Goal: Transaction & Acquisition: Purchase product/service

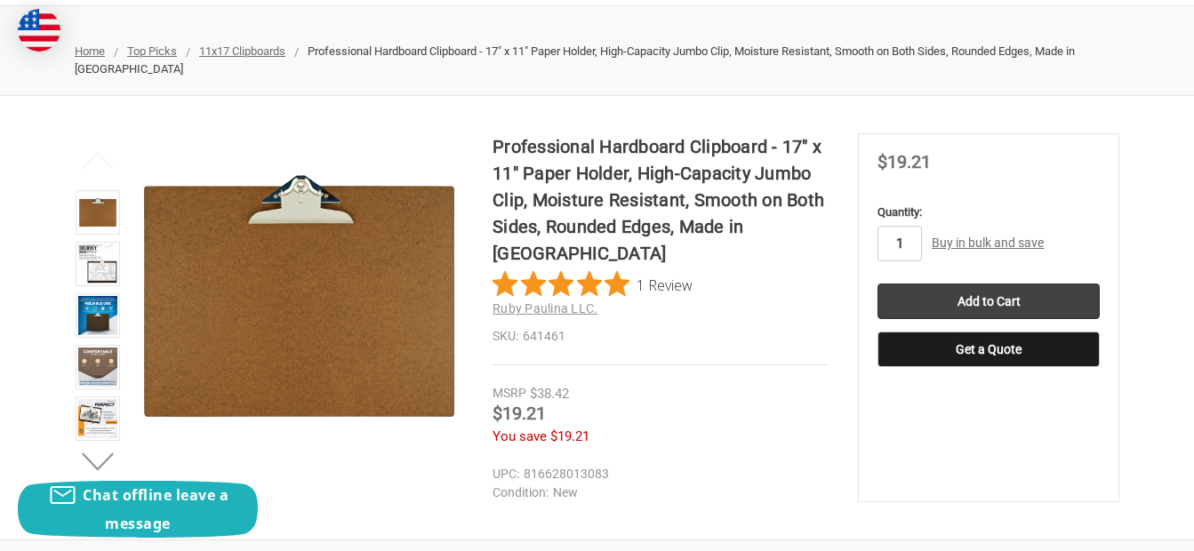
click at [905, 244] on input "1" at bounding box center [899, 244] width 44 height 36
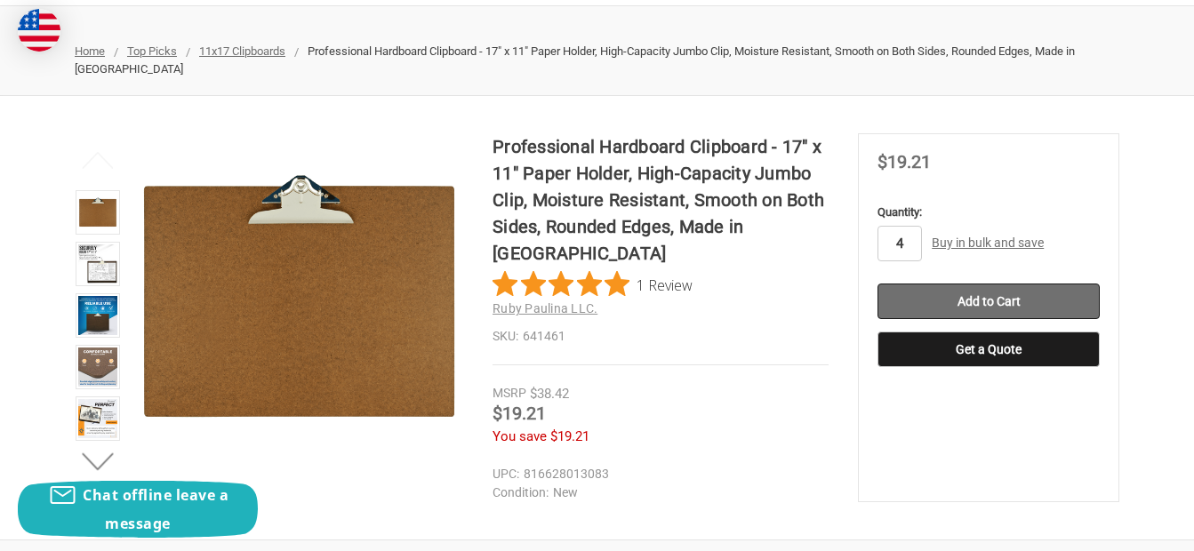
type input "4"
click at [988, 307] on input "Add to Cart" at bounding box center [988, 302] width 222 height 36
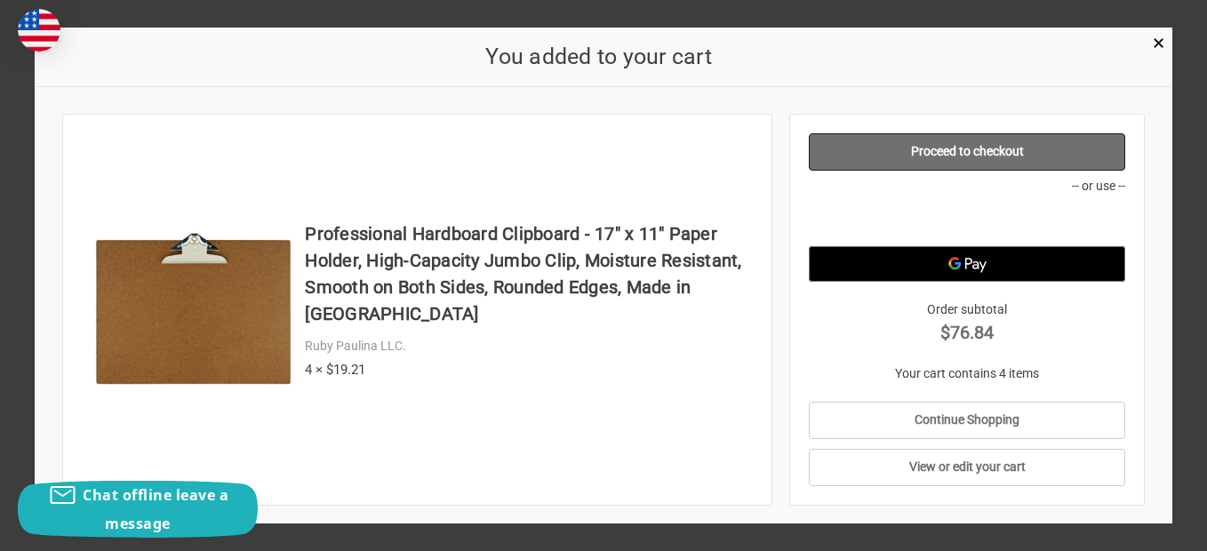
click at [963, 147] on link "Proceed to checkout" at bounding box center [967, 151] width 317 height 37
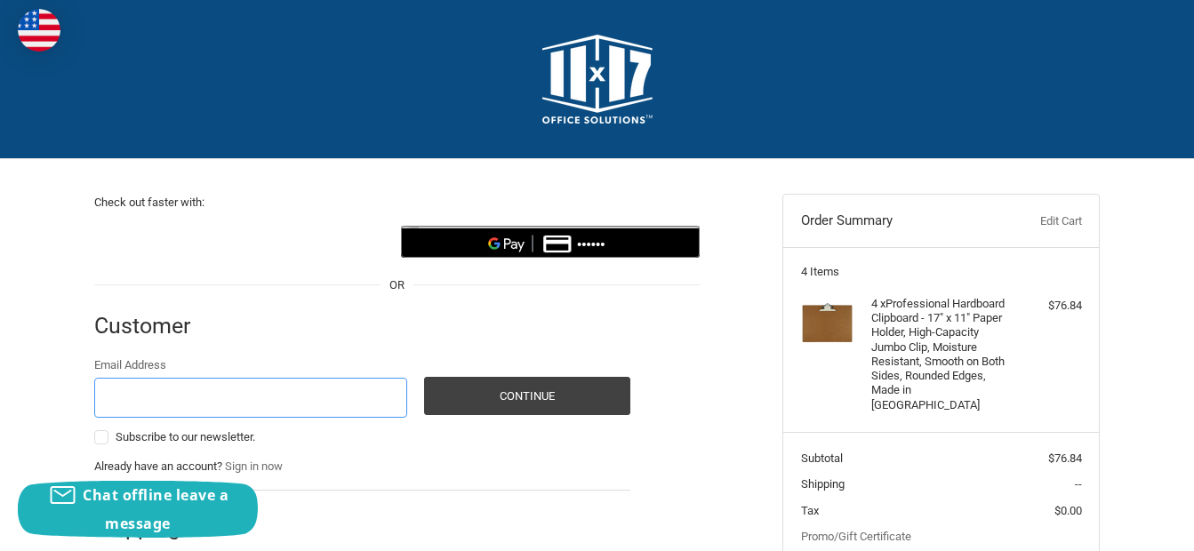
scroll to position [177, 0]
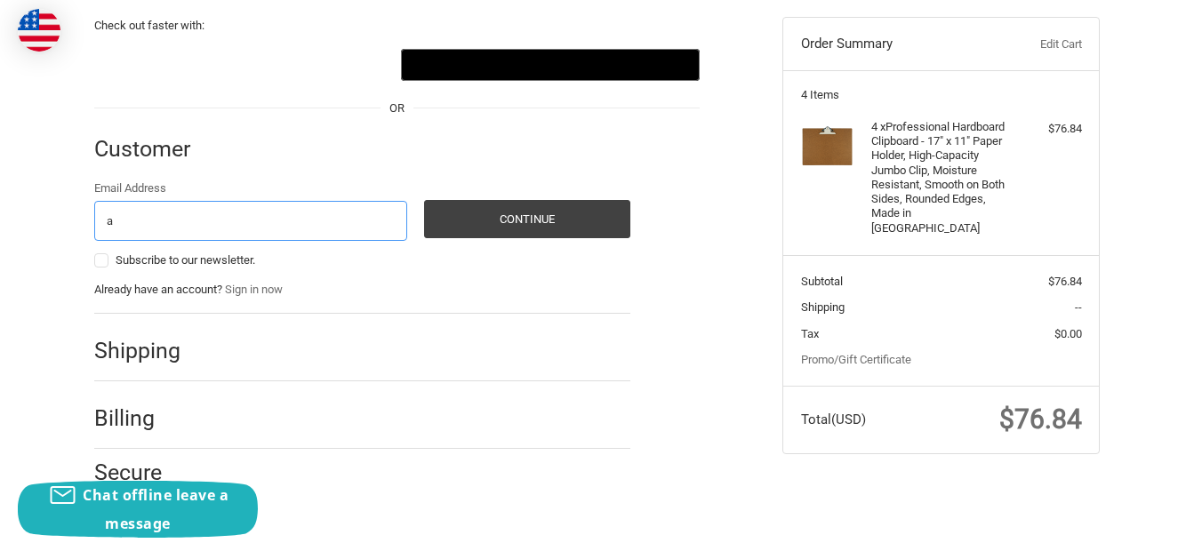
type input "aanderson1@sunsrce.com"
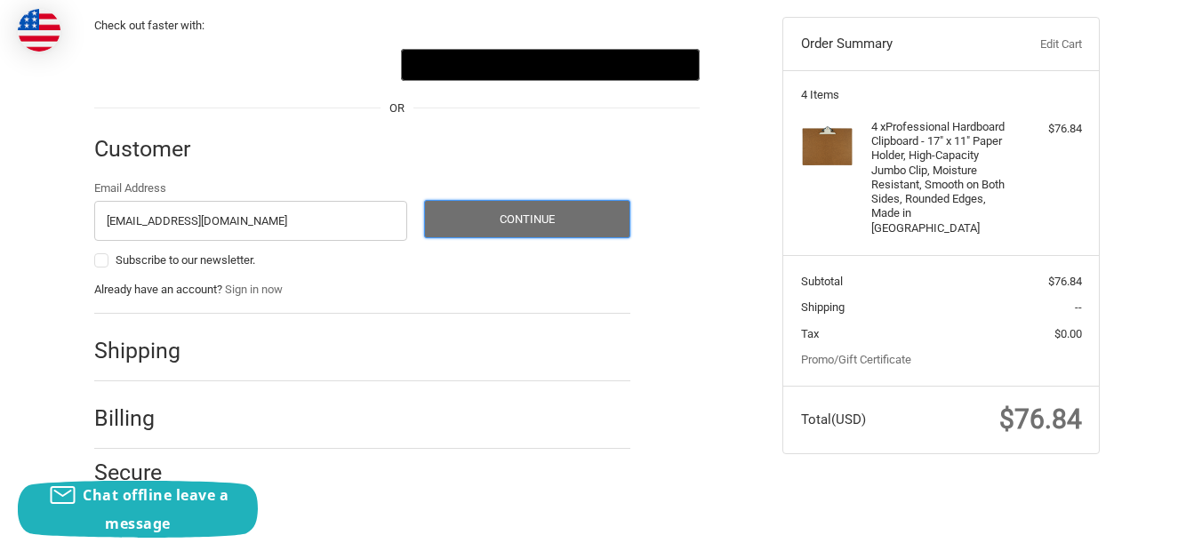
click at [531, 213] on button "Continue" at bounding box center [527, 219] width 206 height 38
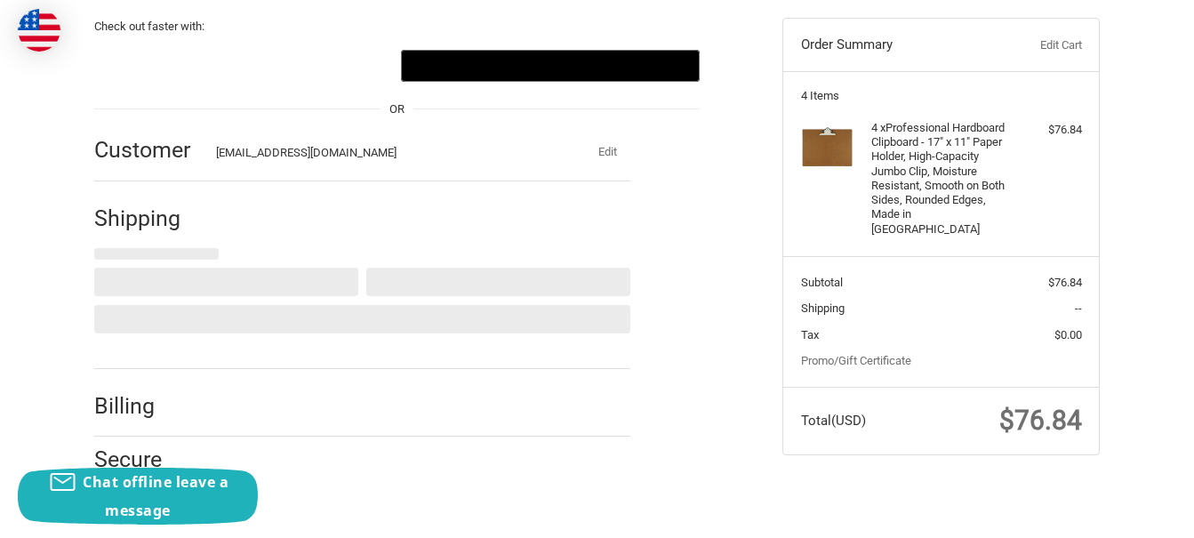
select select "US"
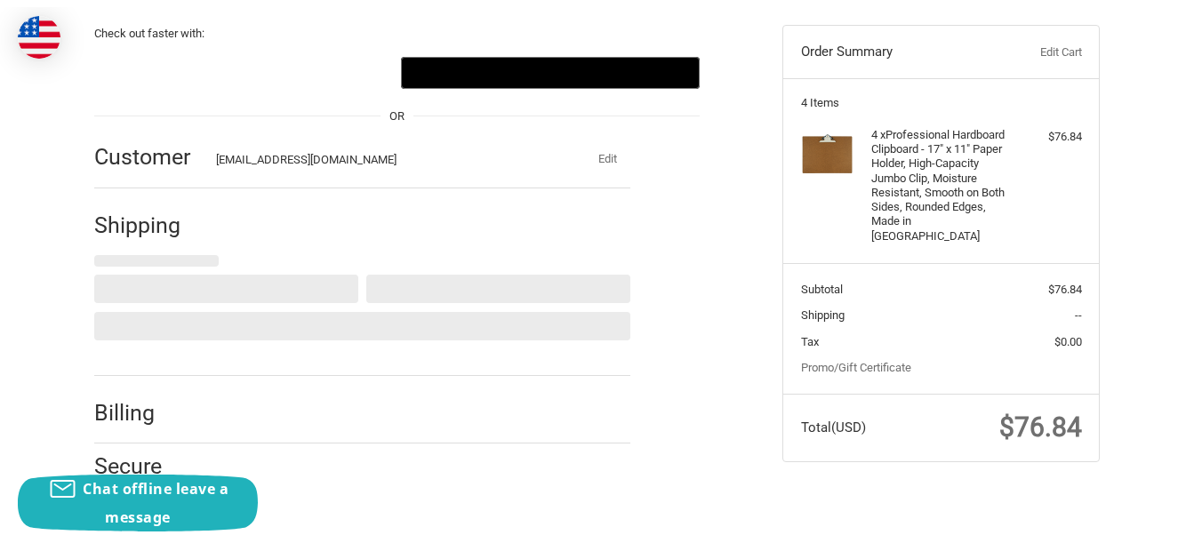
scroll to position [247, 0]
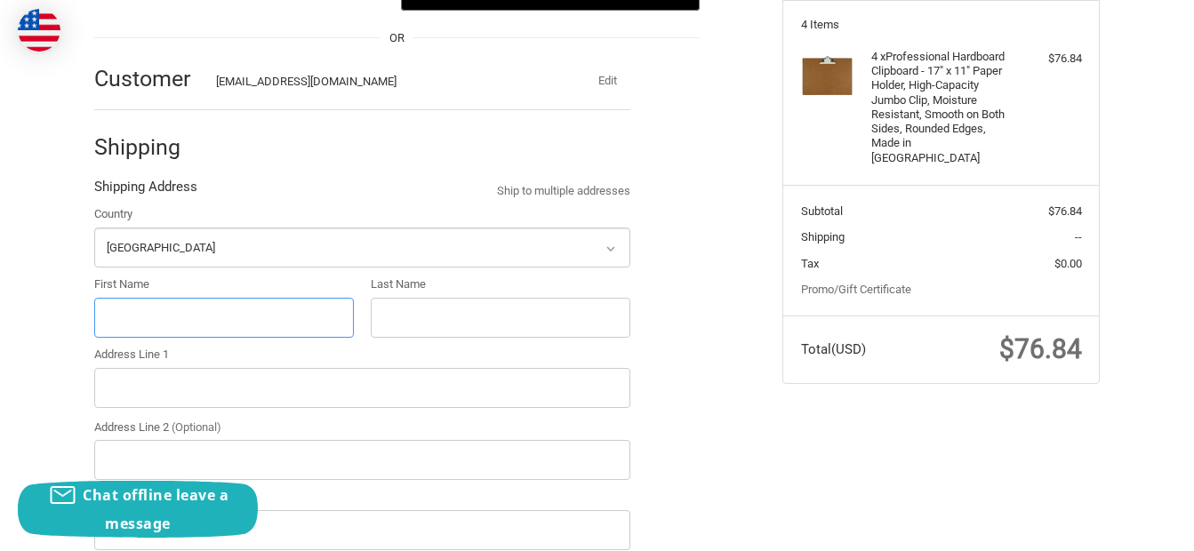
click at [130, 322] on input "First Name" at bounding box center [224, 318] width 260 height 40
type input "Alicia"
type input "Anderson"
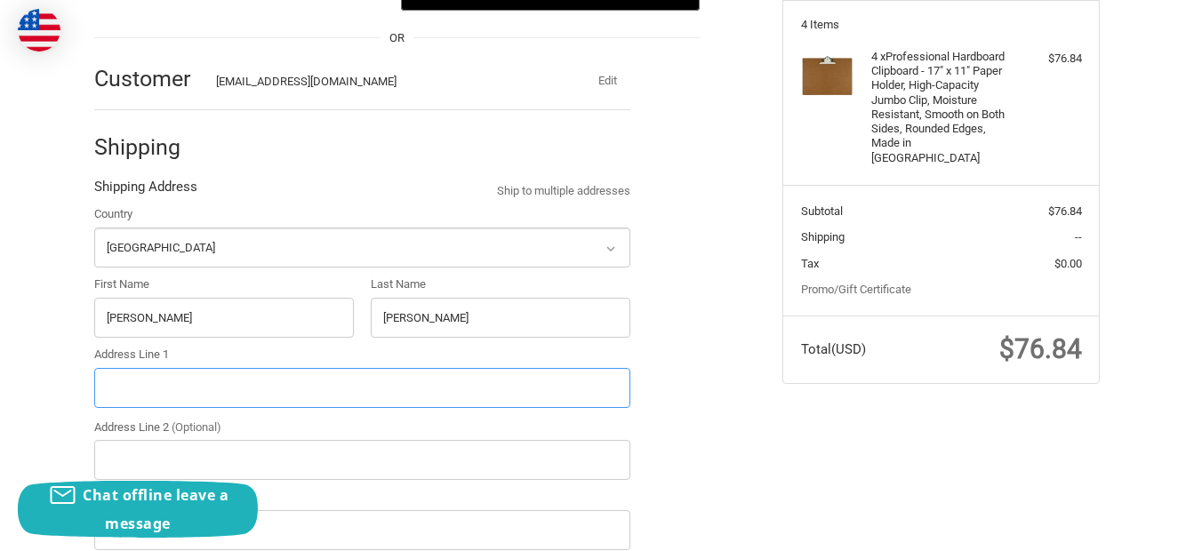
type input "38259 LA Hwy 621 Trlr-7"
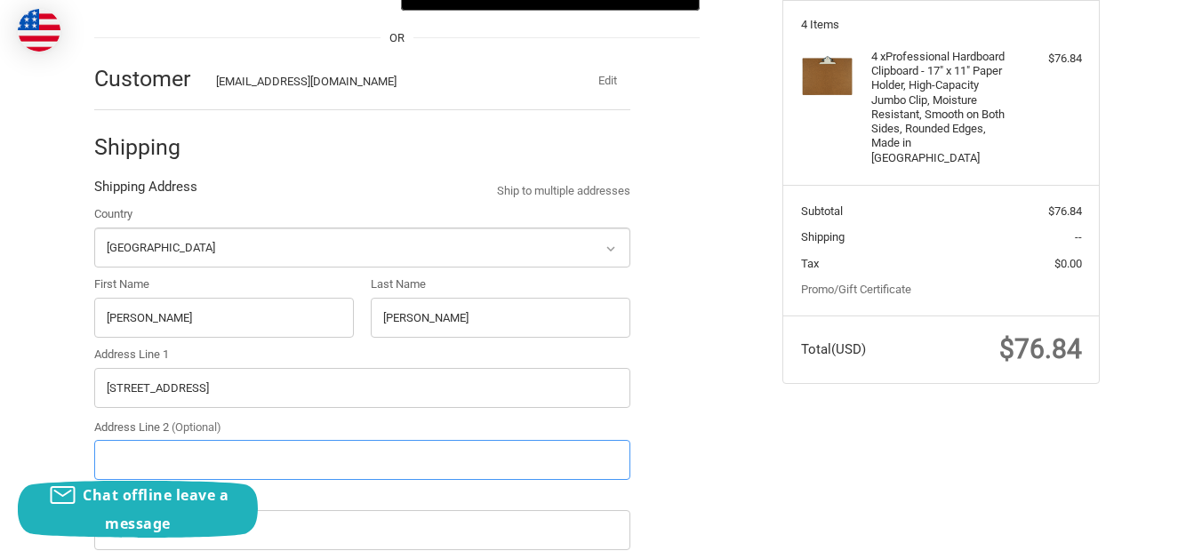
type input "TRLR 7"
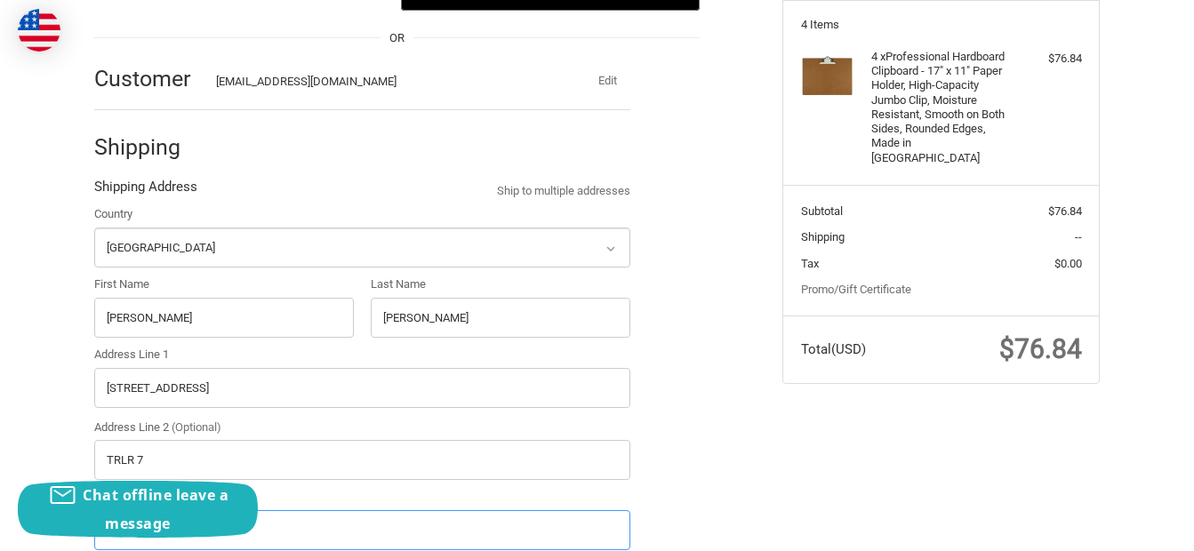
type input "205"
type input "Gonzales"
select select "LA"
type input "70737"
type input "12259372963"
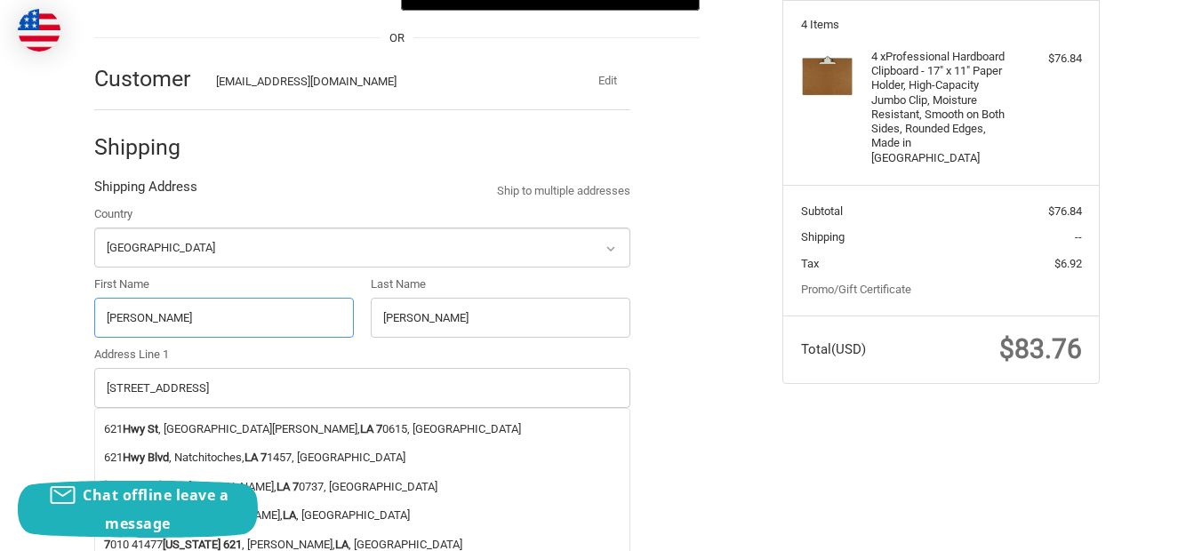
click at [213, 317] on input "Alicia" at bounding box center [224, 318] width 260 height 40
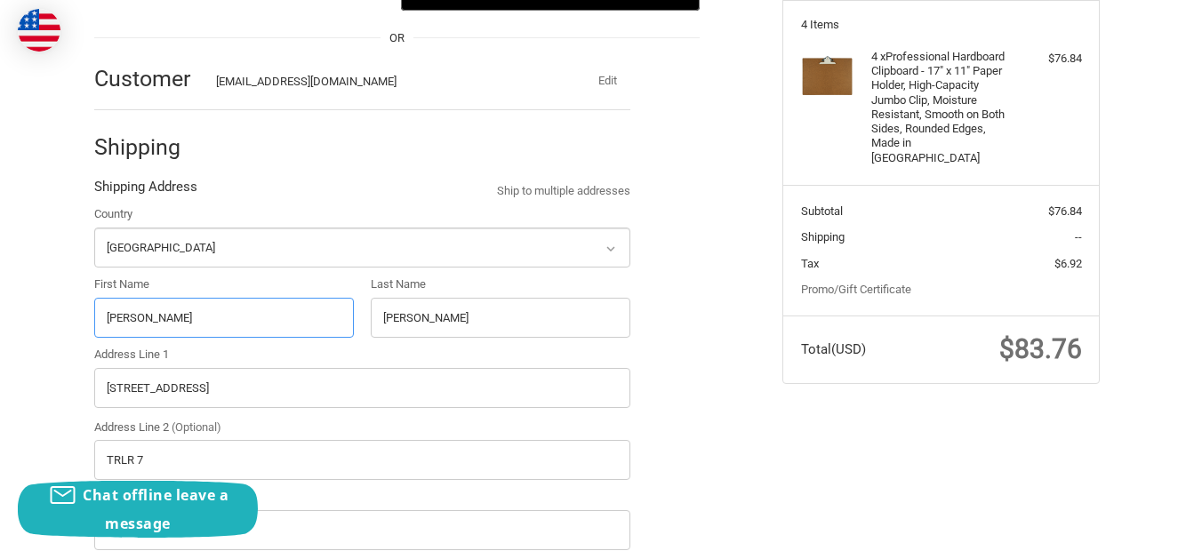
radio input "true"
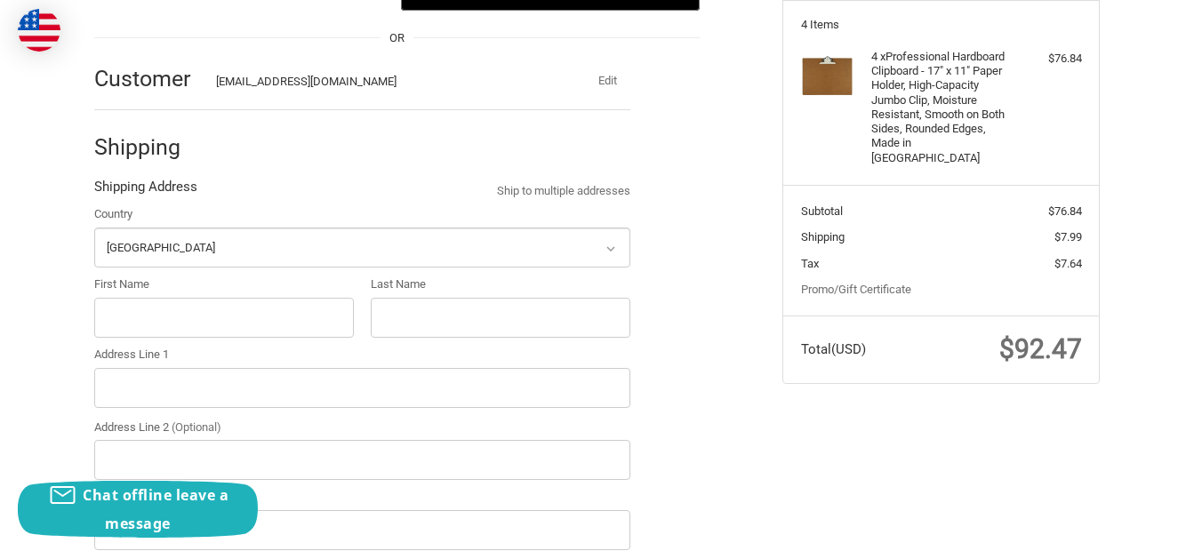
select select
select select "LA"
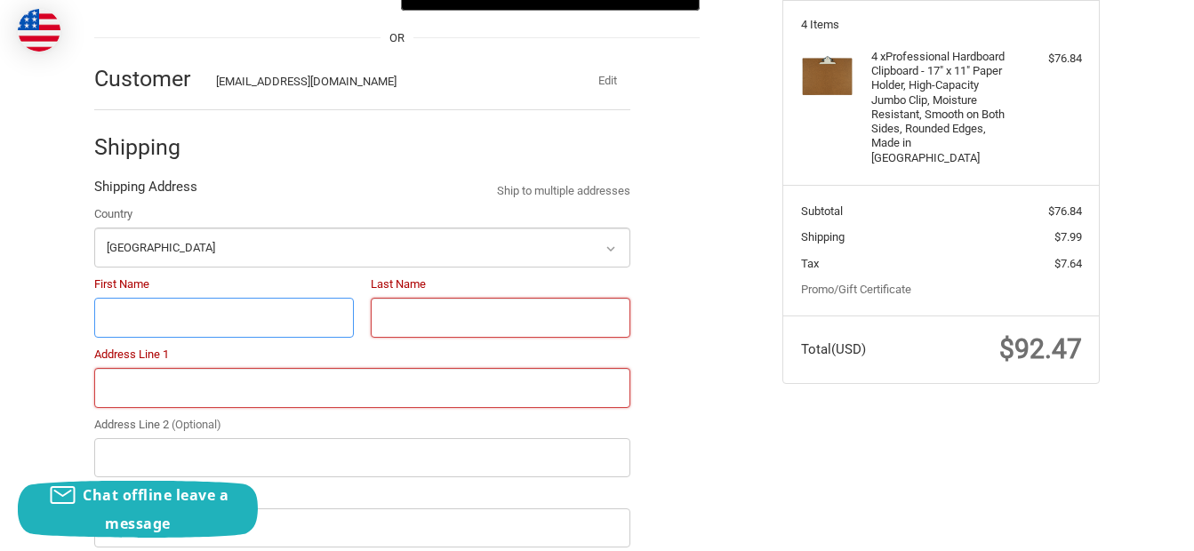
click at [203, 323] on input "First Name" at bounding box center [224, 318] width 260 height 40
type input "Alicia"
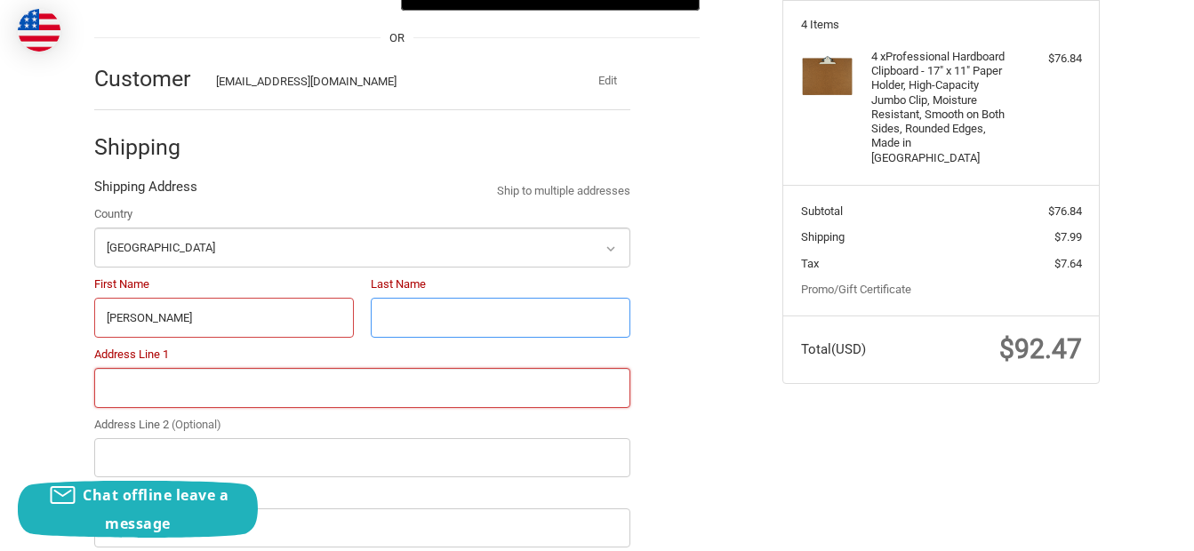
type input "Anderson"
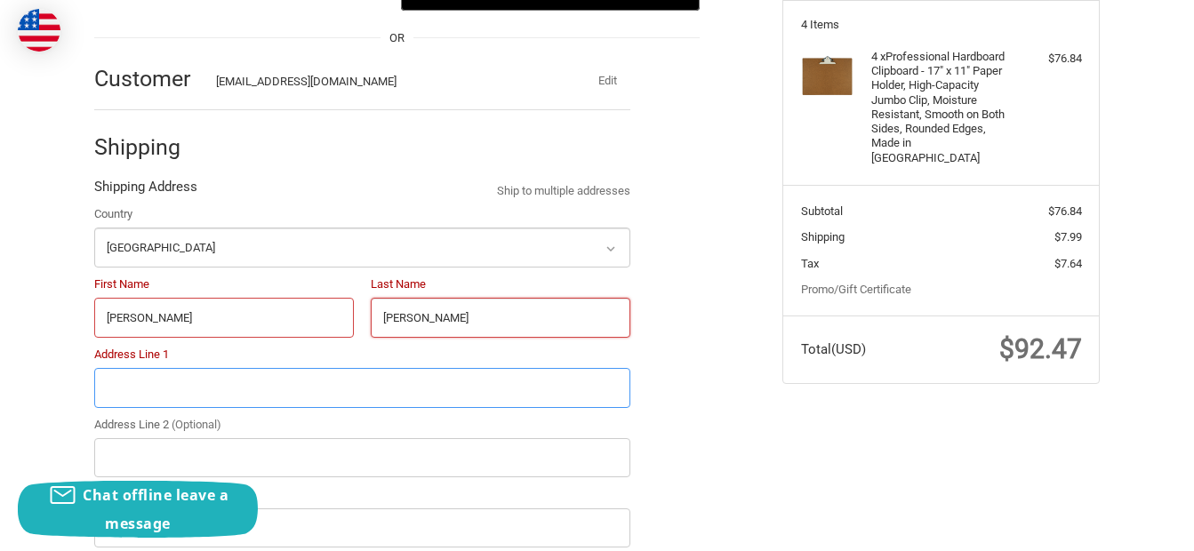
type input "18359 Petroleum Drive"
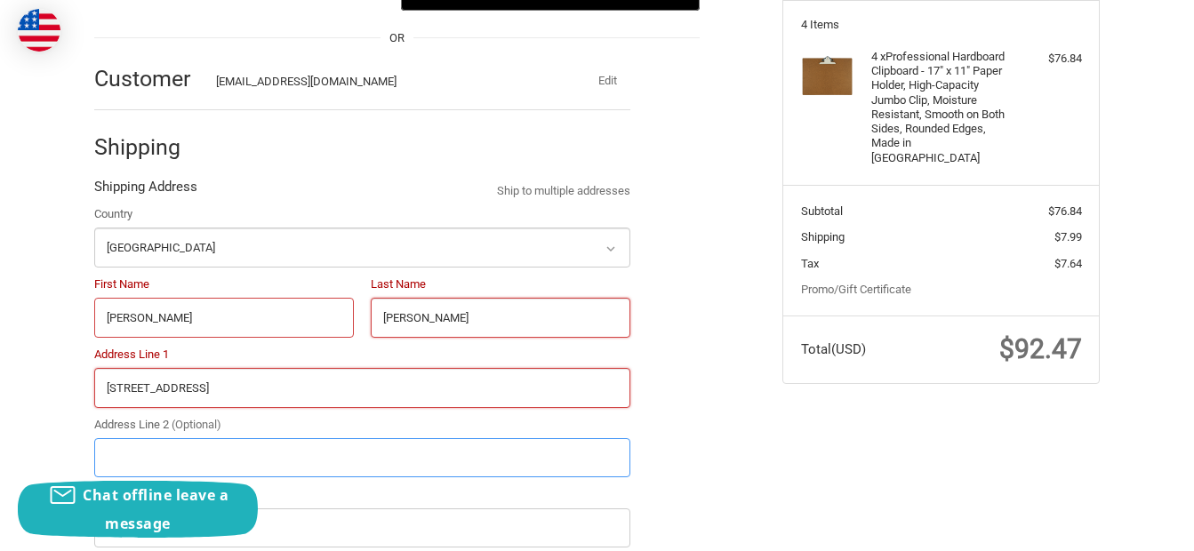
type input "Accts Payable"
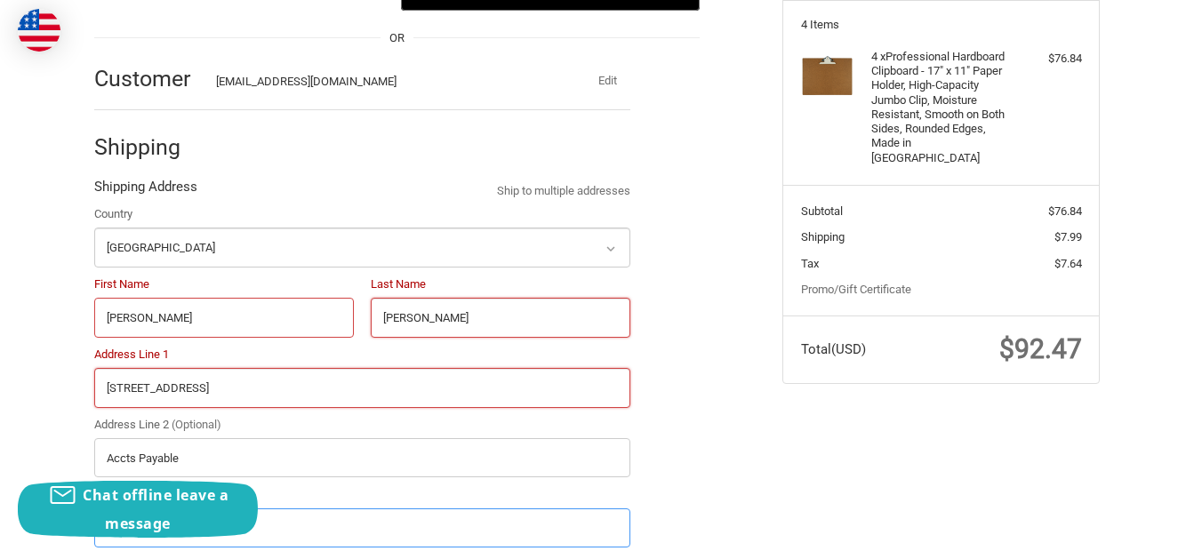
type input "Ford-Gelatt/SunSource"
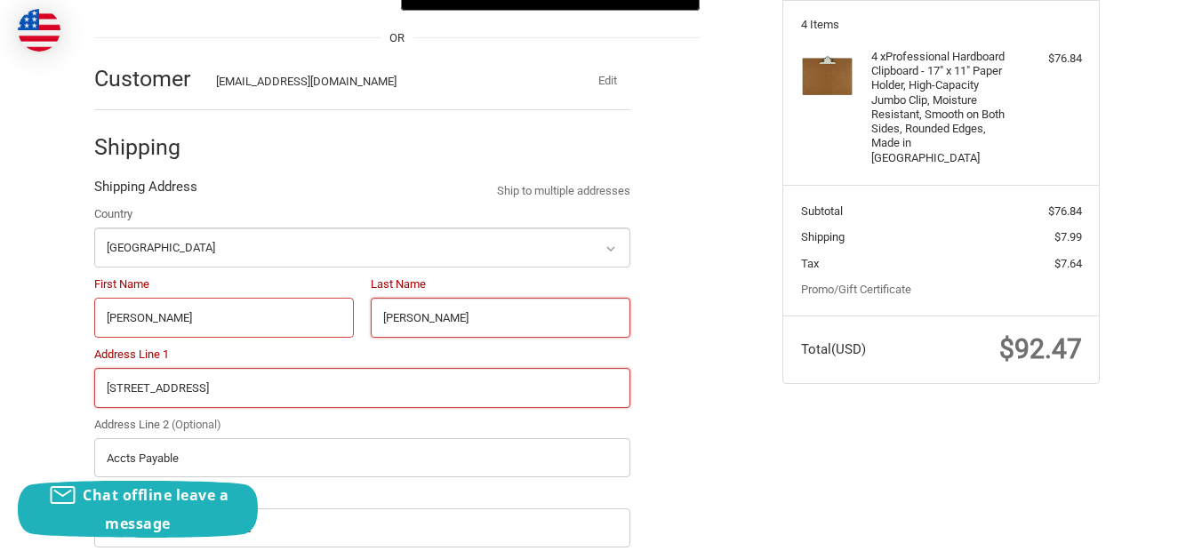
type input "Baton Rouge"
type input "70809"
type input "12257520267"
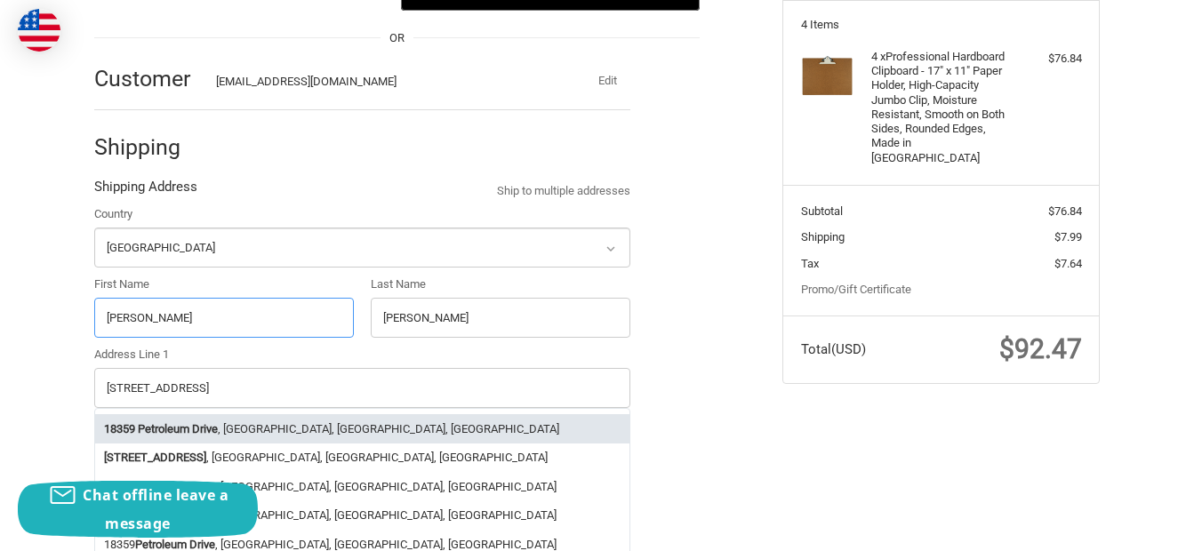
click at [268, 436] on li "18359 Petroleum Drive , Baton Rouge, LA, USA" at bounding box center [362, 428] width 534 height 29
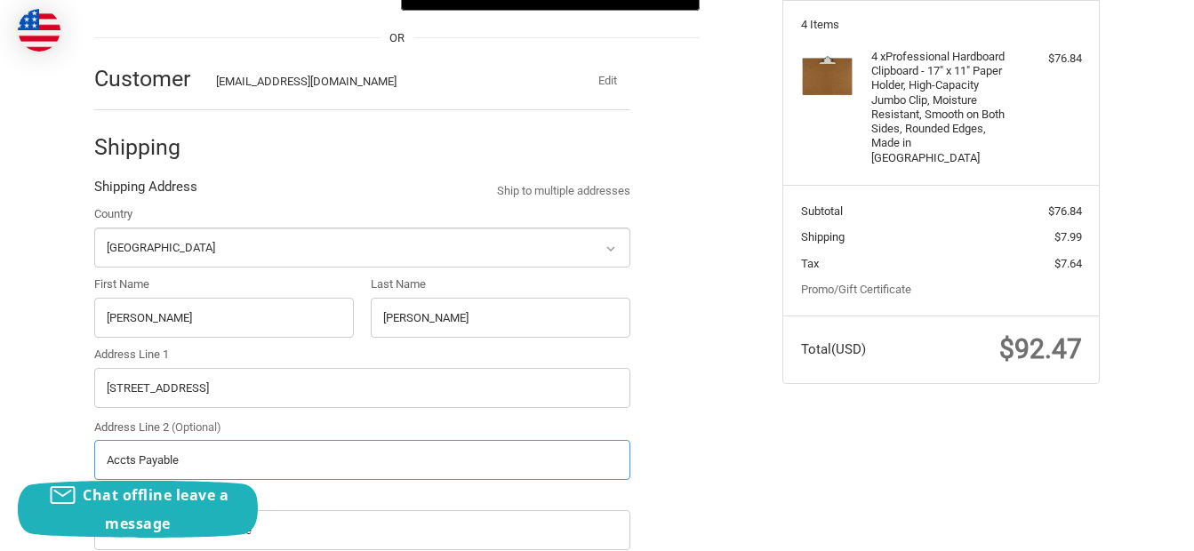
select select "LA"
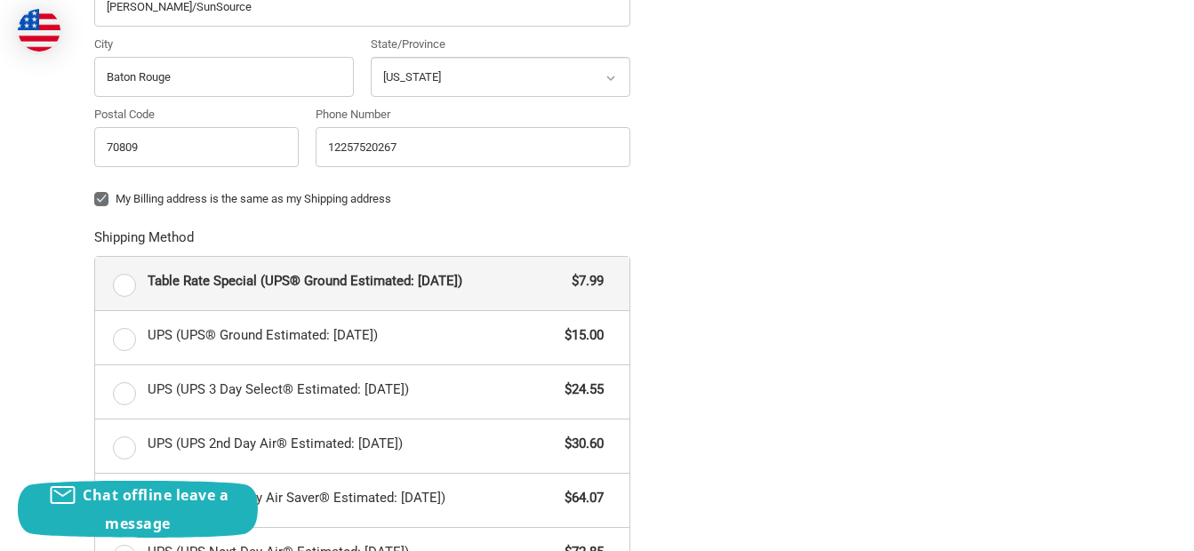
scroll to position [788, 0]
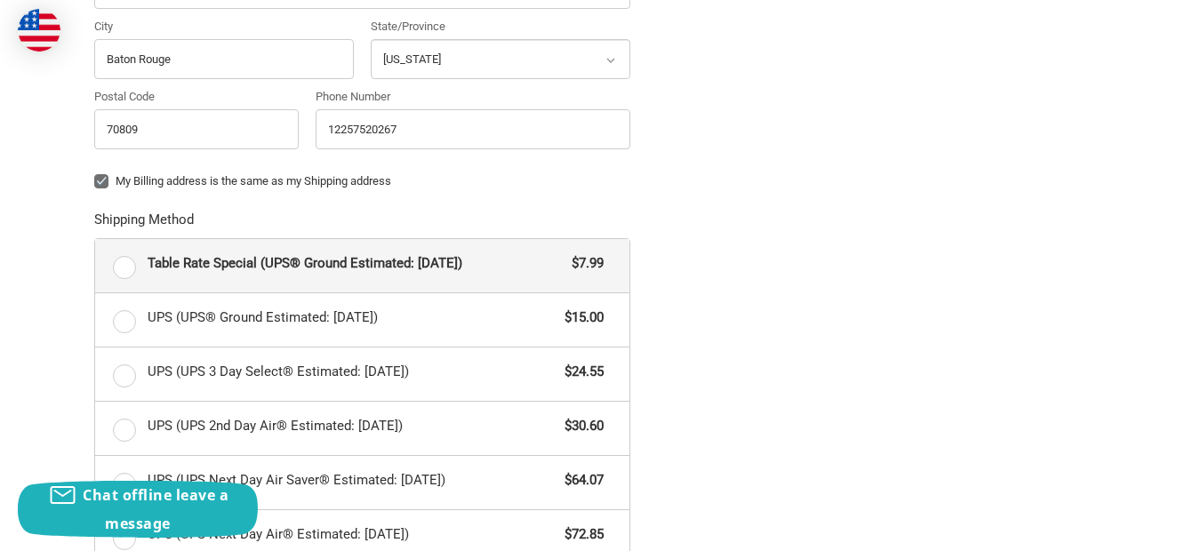
click at [129, 271] on label "Table Rate Special (UPS® Ground Estimated: Wed, Oct 15) $7.99" at bounding box center [362, 265] width 534 height 53
click at [96, 240] on input "Table Rate Special (UPS® Ground Estimated: Wed, Oct 15) $7.99" at bounding box center [95, 239] width 1 height 1
radio input "true"
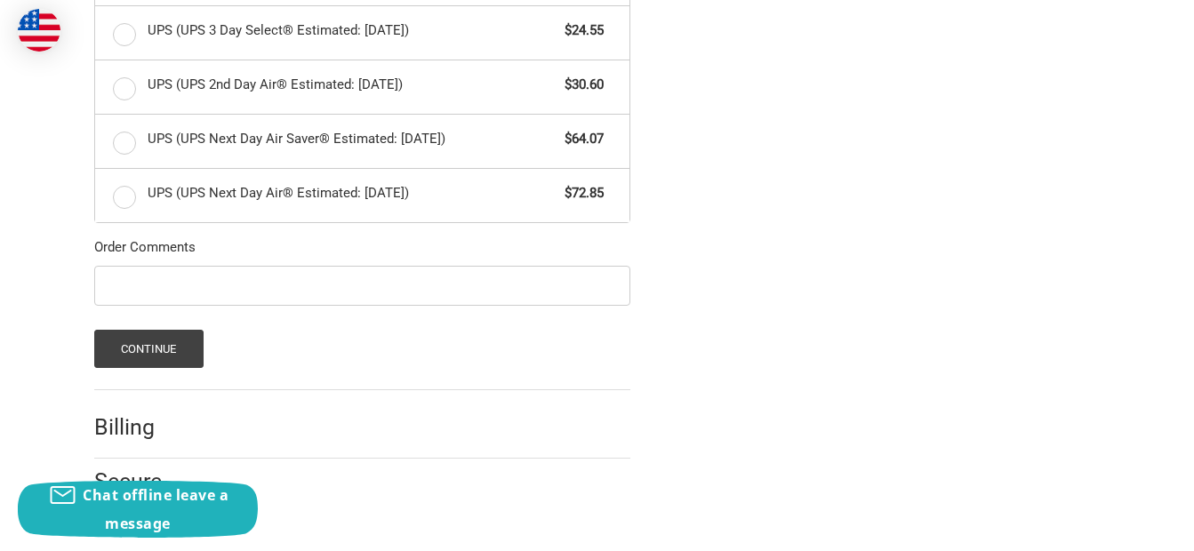
scroll to position [1139, 0]
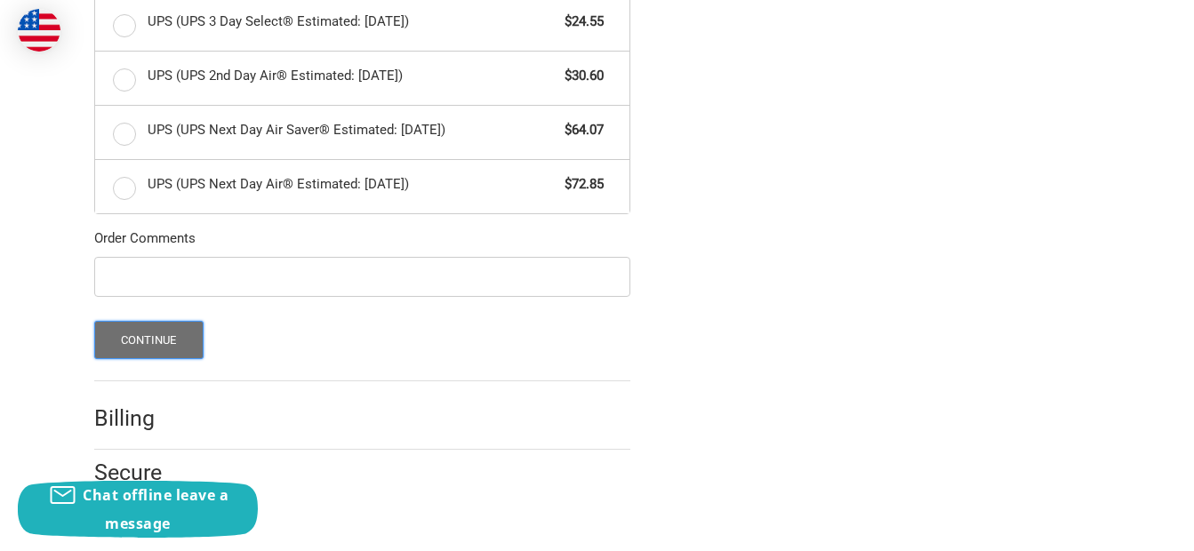
click at [132, 347] on button "Continue" at bounding box center [148, 340] width 109 height 38
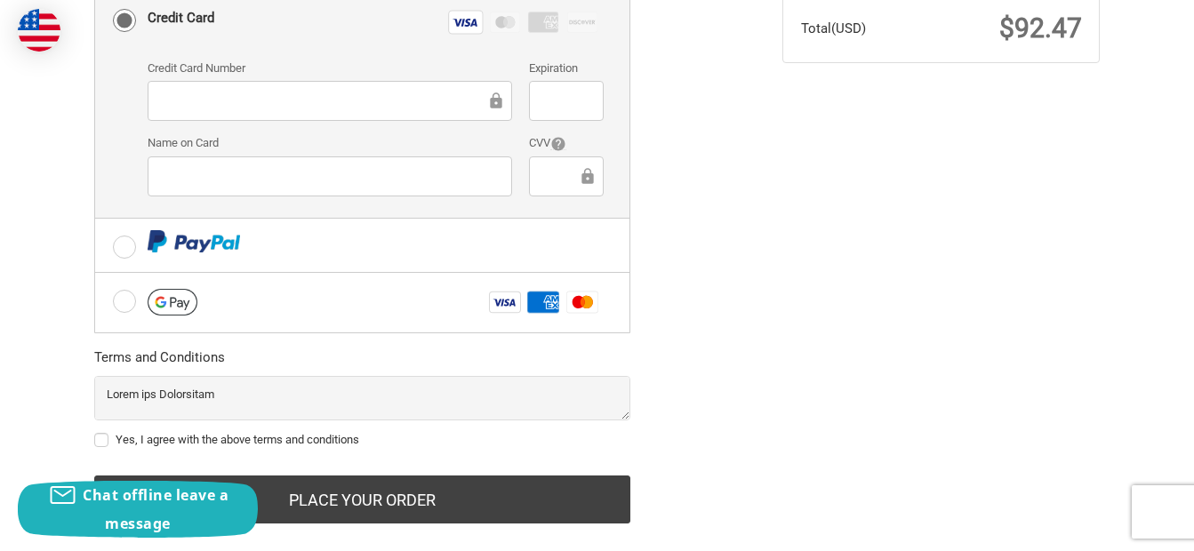
scroll to position [598, 0]
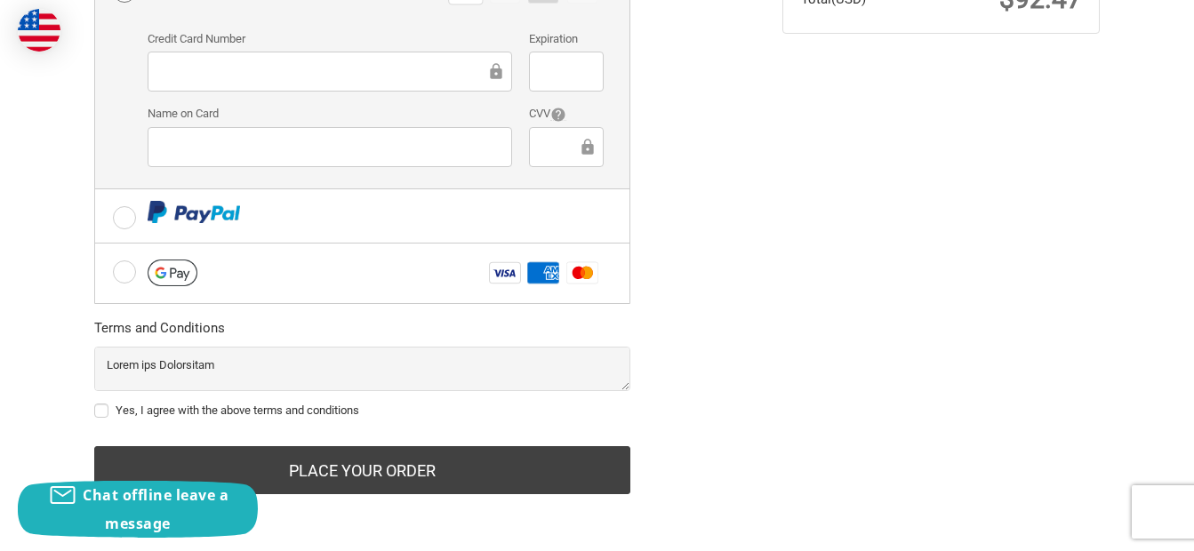
click at [99, 408] on label "Yes, I agree with the above terms and conditions" at bounding box center [362, 411] width 536 height 14
click at [95, 403] on input "Yes, I agree with the above terms and conditions" at bounding box center [94, 402] width 1 height 1
checkbox input "true"
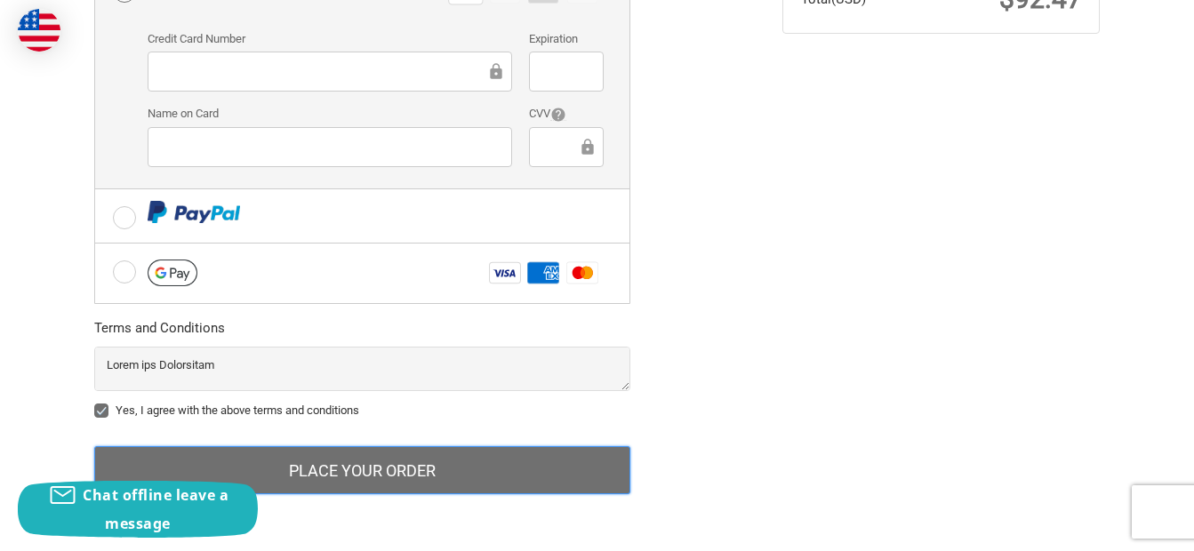
click at [355, 475] on button "Place Your Order" at bounding box center [362, 470] width 536 height 48
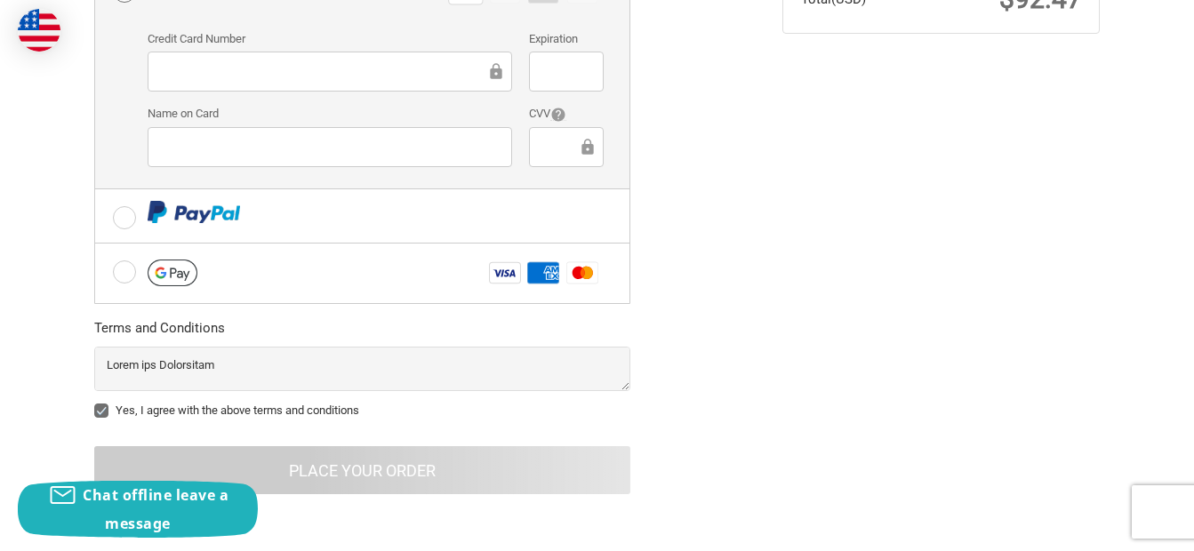
scroll to position [121, 0]
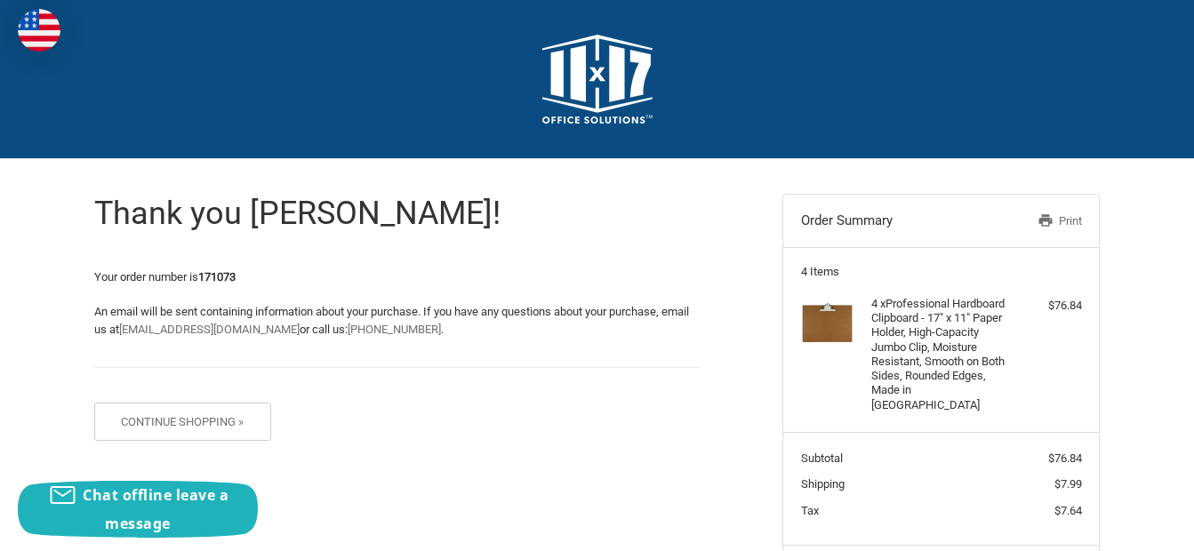
click at [1062, 225] on link "Print" at bounding box center [1035, 221] width 92 height 18
